Goal: Entertainment & Leisure: Consume media (video, audio)

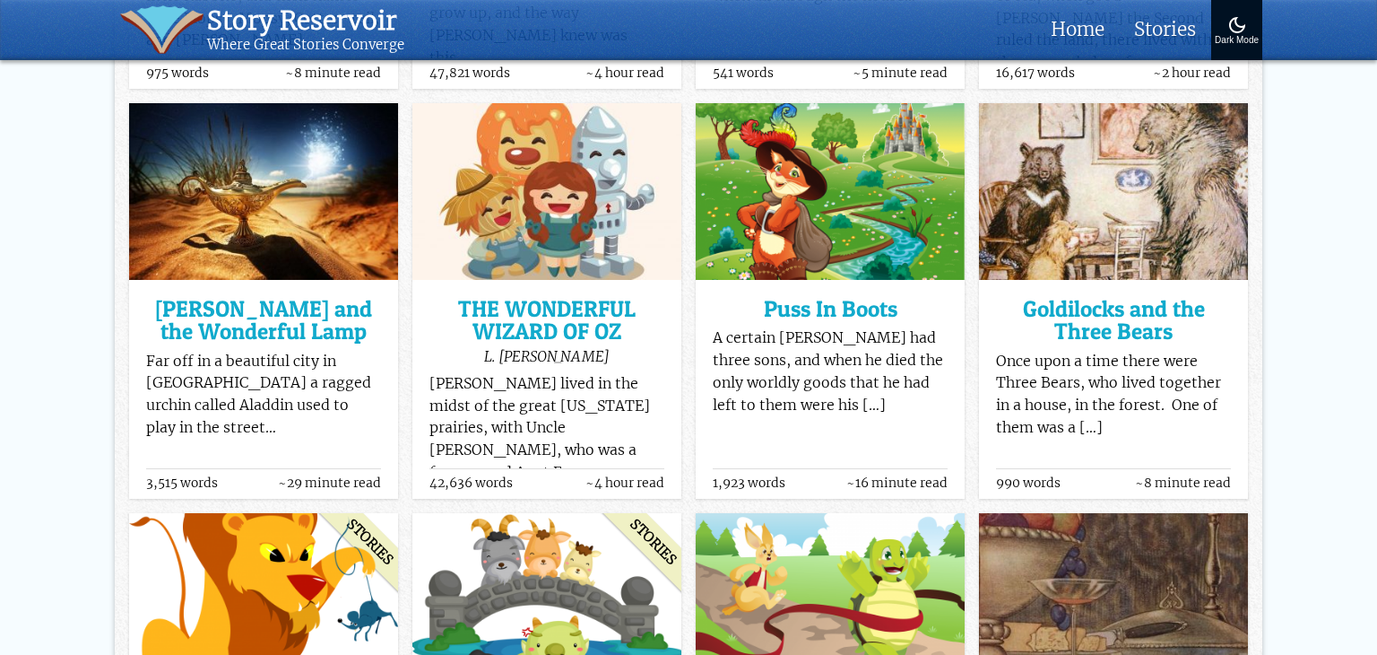
scroll to position [603, 0]
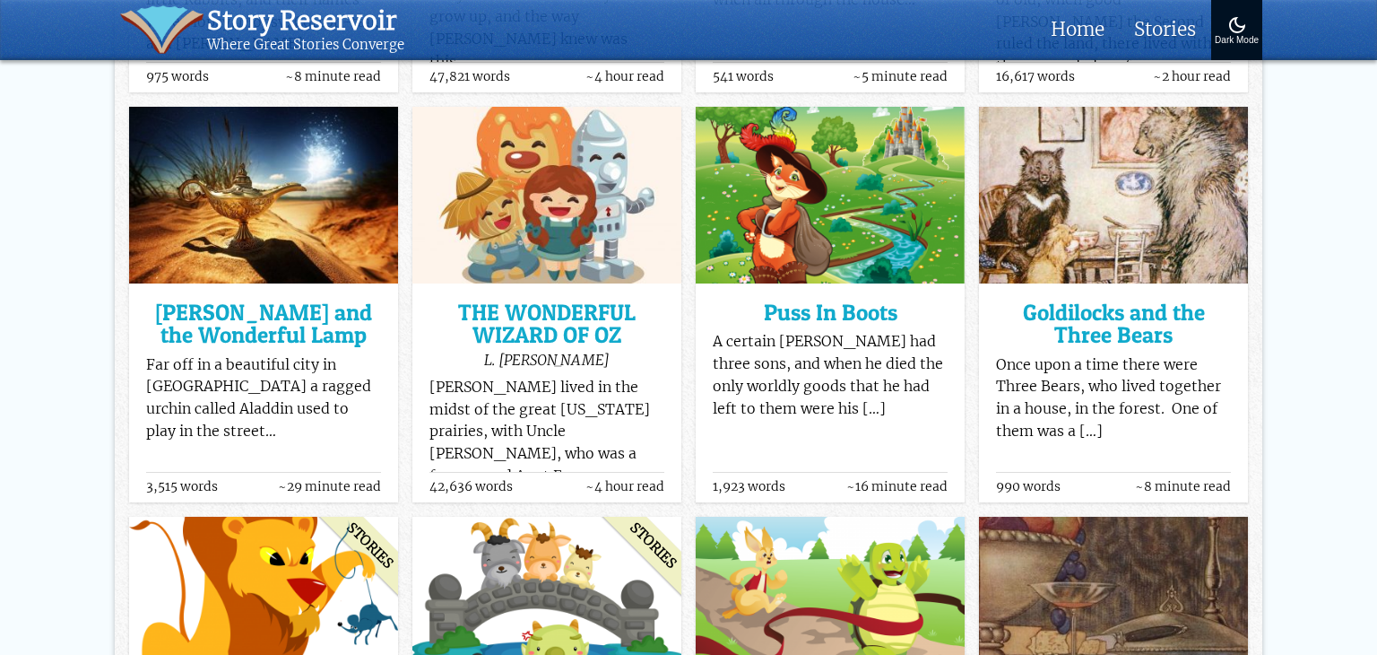
click at [598, 228] on img at bounding box center [546, 195] width 269 height 177
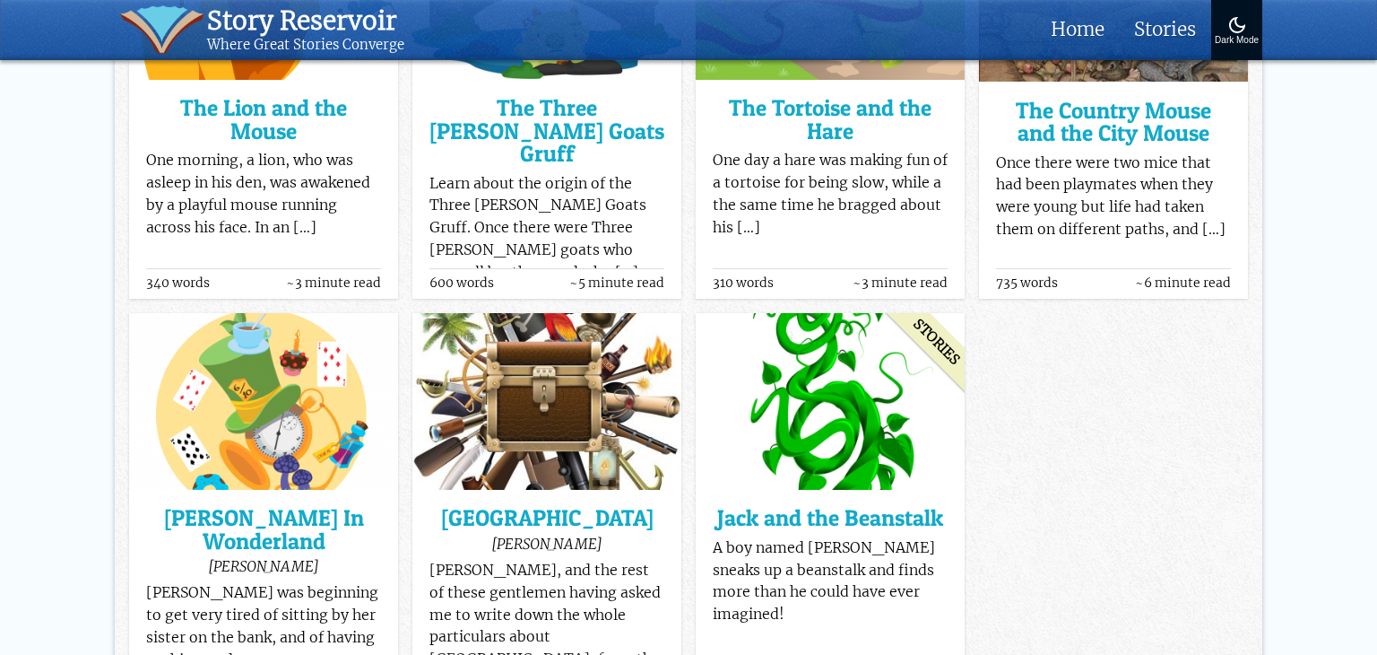
scroll to position [1219, 0]
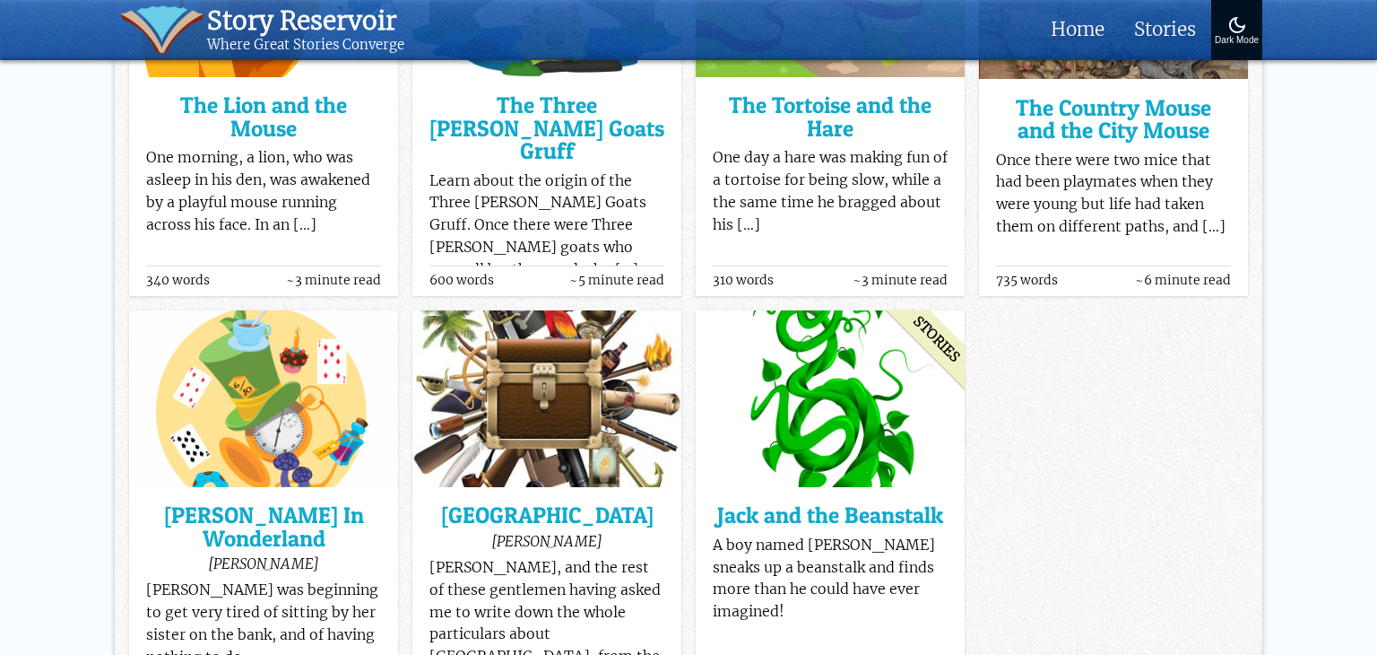
click at [226, 579] on p "[PERSON_NAME] was beginning to get very tired of sitting by her sister on the b…" at bounding box center [264, 623] width 236 height 89
click at [293, 368] on img at bounding box center [263, 398] width 269 height 177
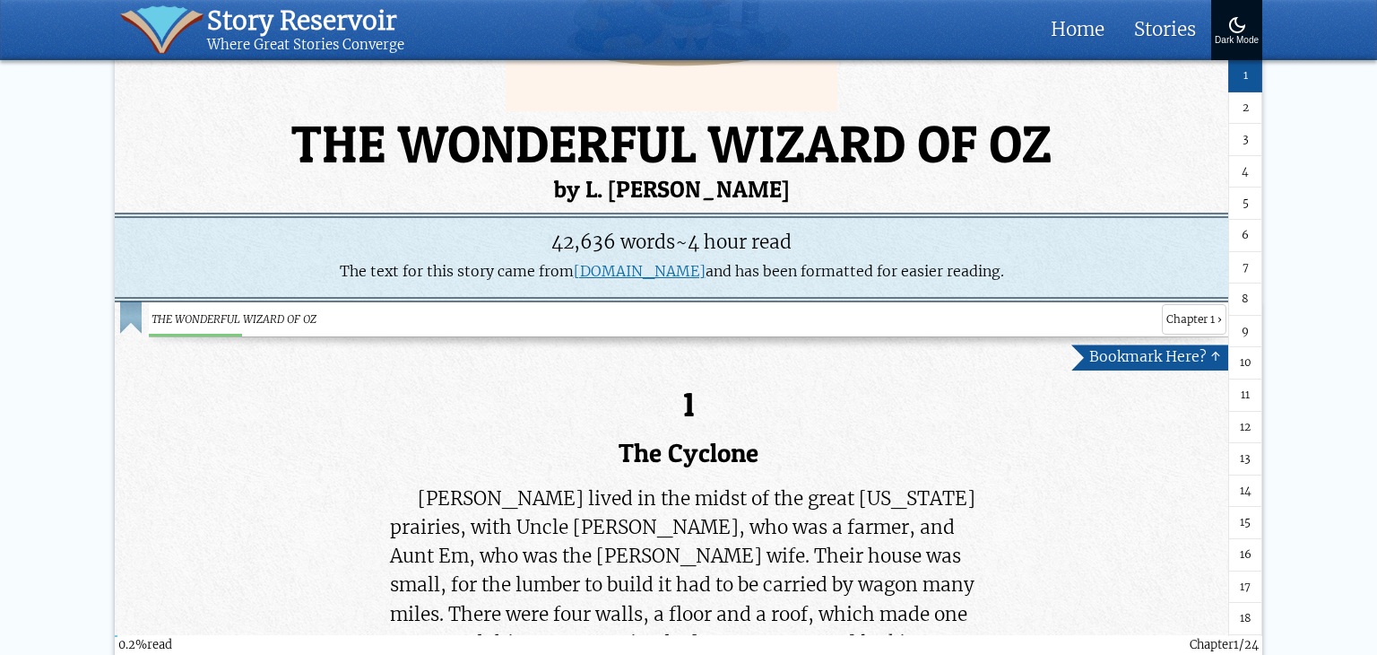
scroll to position [287, 0]
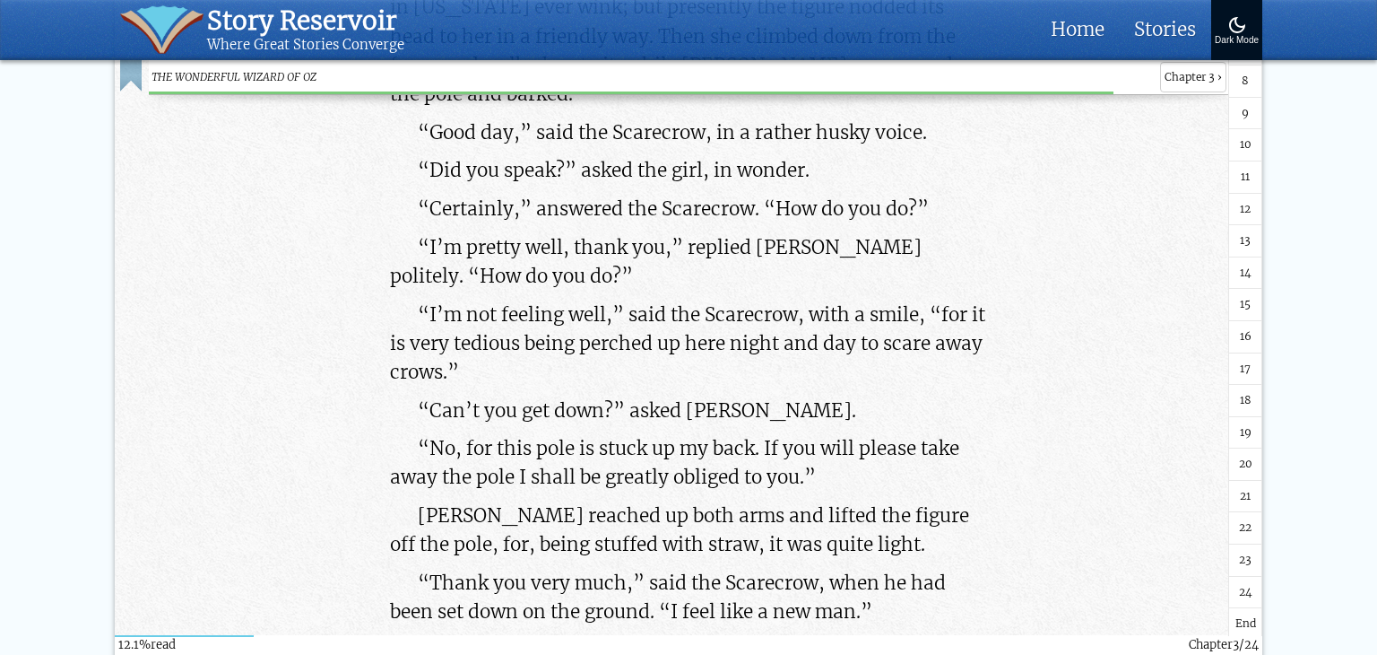
scroll to position [15099, 0]
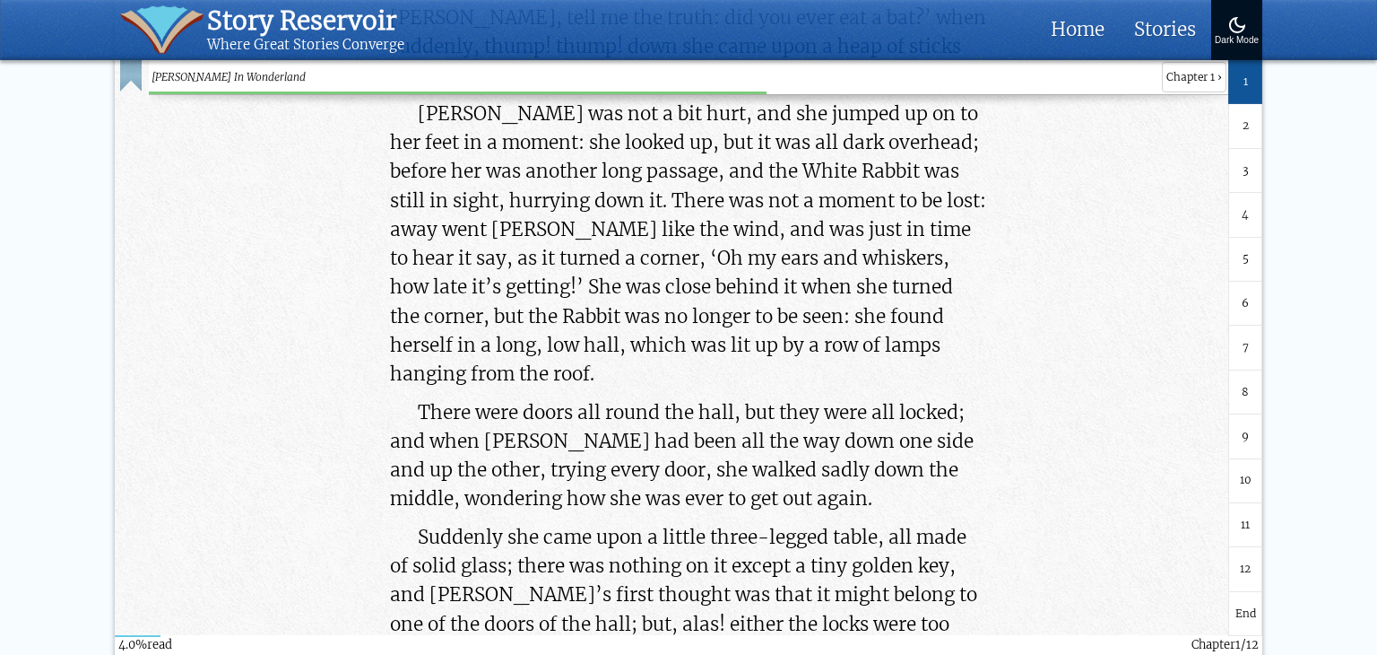
scroll to position [3234, 0]
